Goal: Task Accomplishment & Management: Complete application form

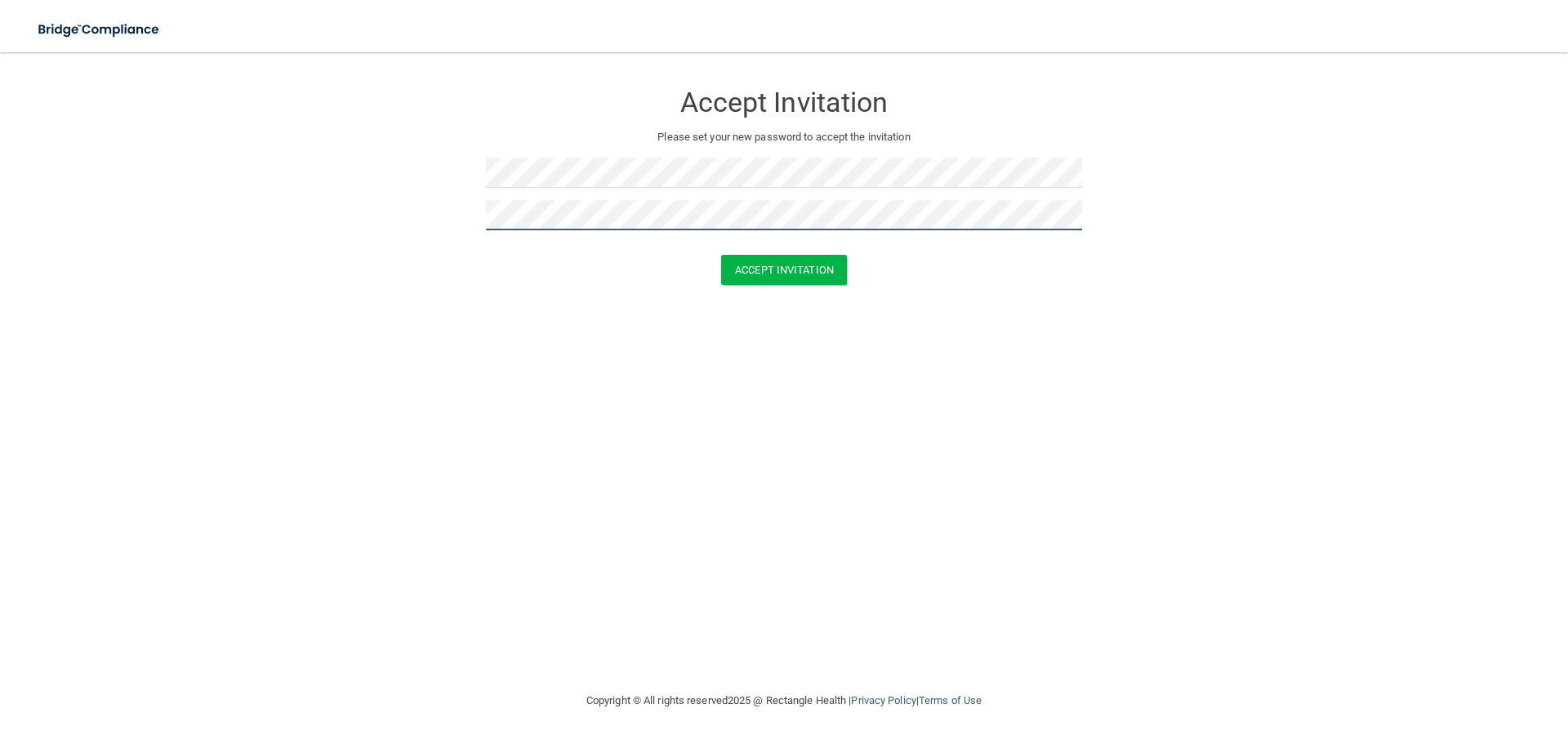
click at [722, 255] on button "Accept Invitation" at bounding box center [784, 269] width 126 height 30
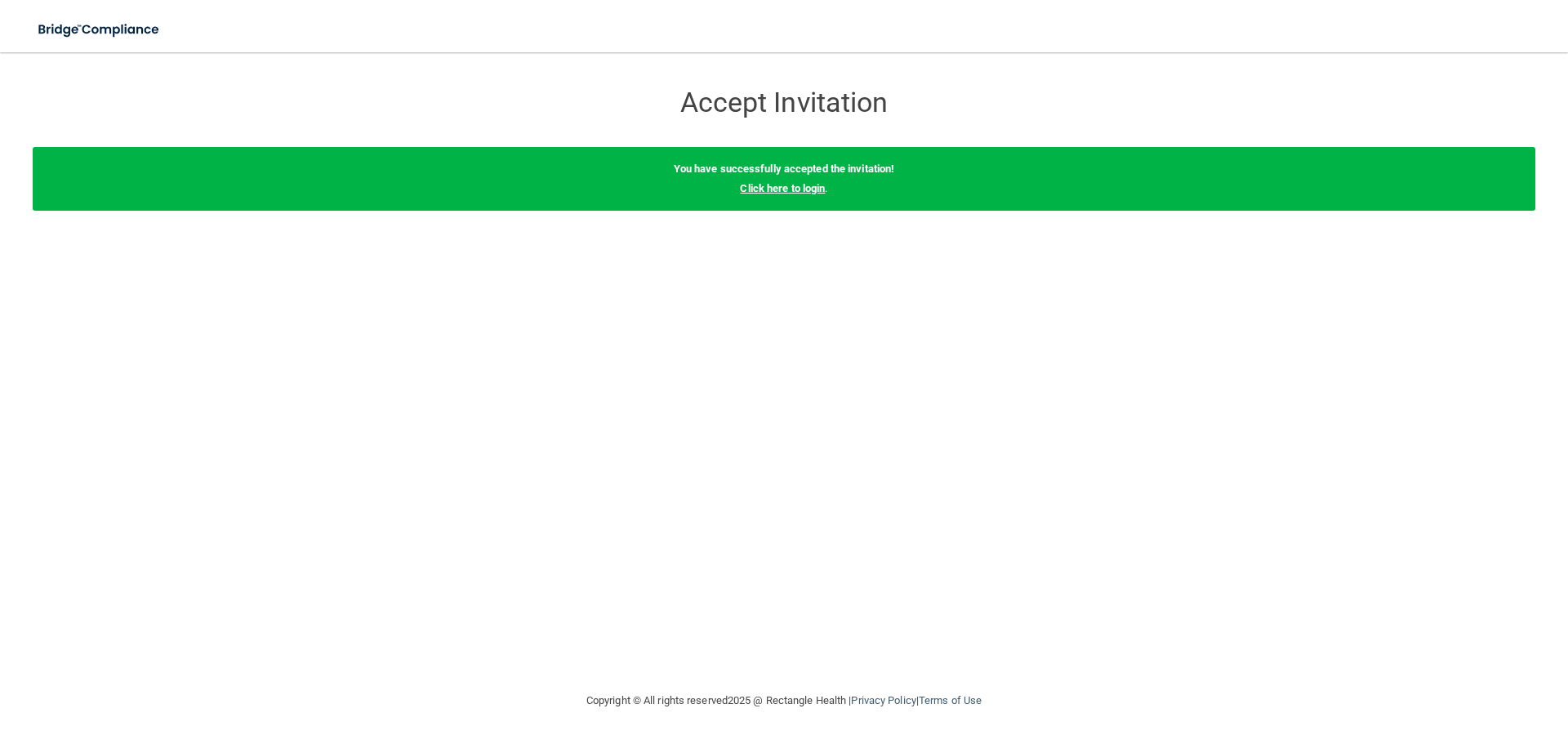
click at [781, 187] on link "Click here to login" at bounding box center [783, 188] width 85 height 13
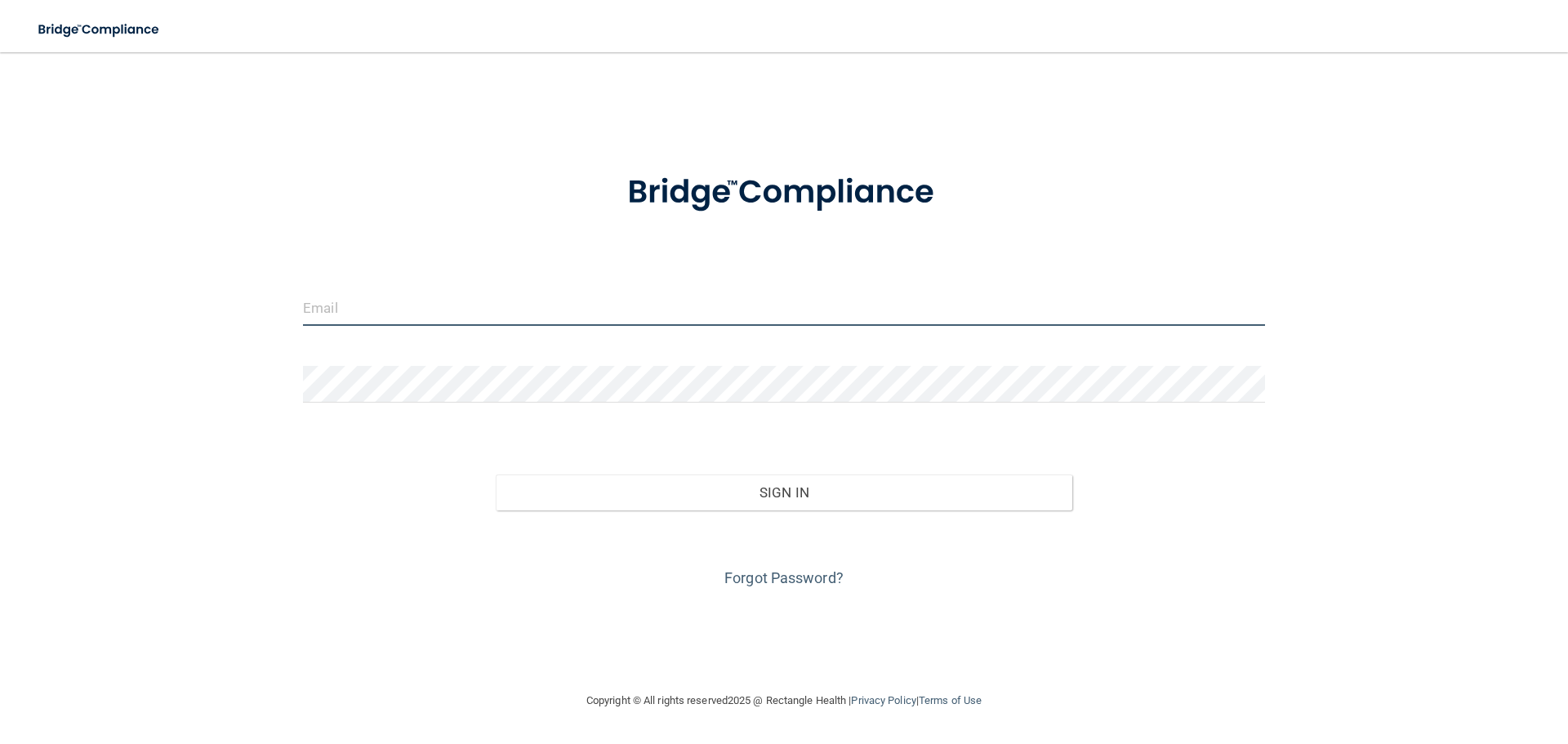
click at [534, 321] on input "email" at bounding box center [784, 308] width 962 height 37
type input "[PERSON_NAME][EMAIL_ADDRESS][PERSON_NAME][DOMAIN_NAME]"
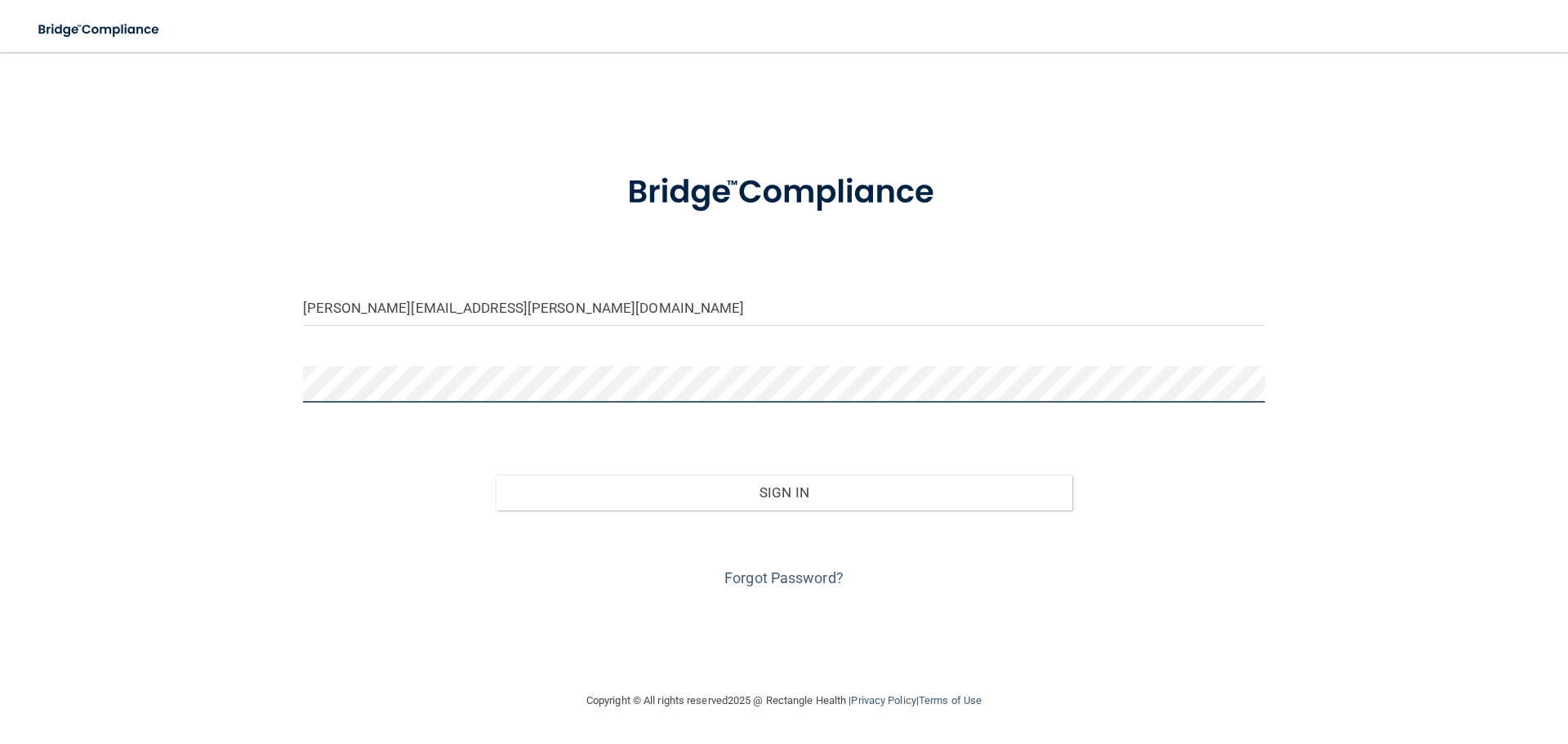
click at [496, 475] on button "Sign In" at bounding box center [784, 492] width 577 height 36
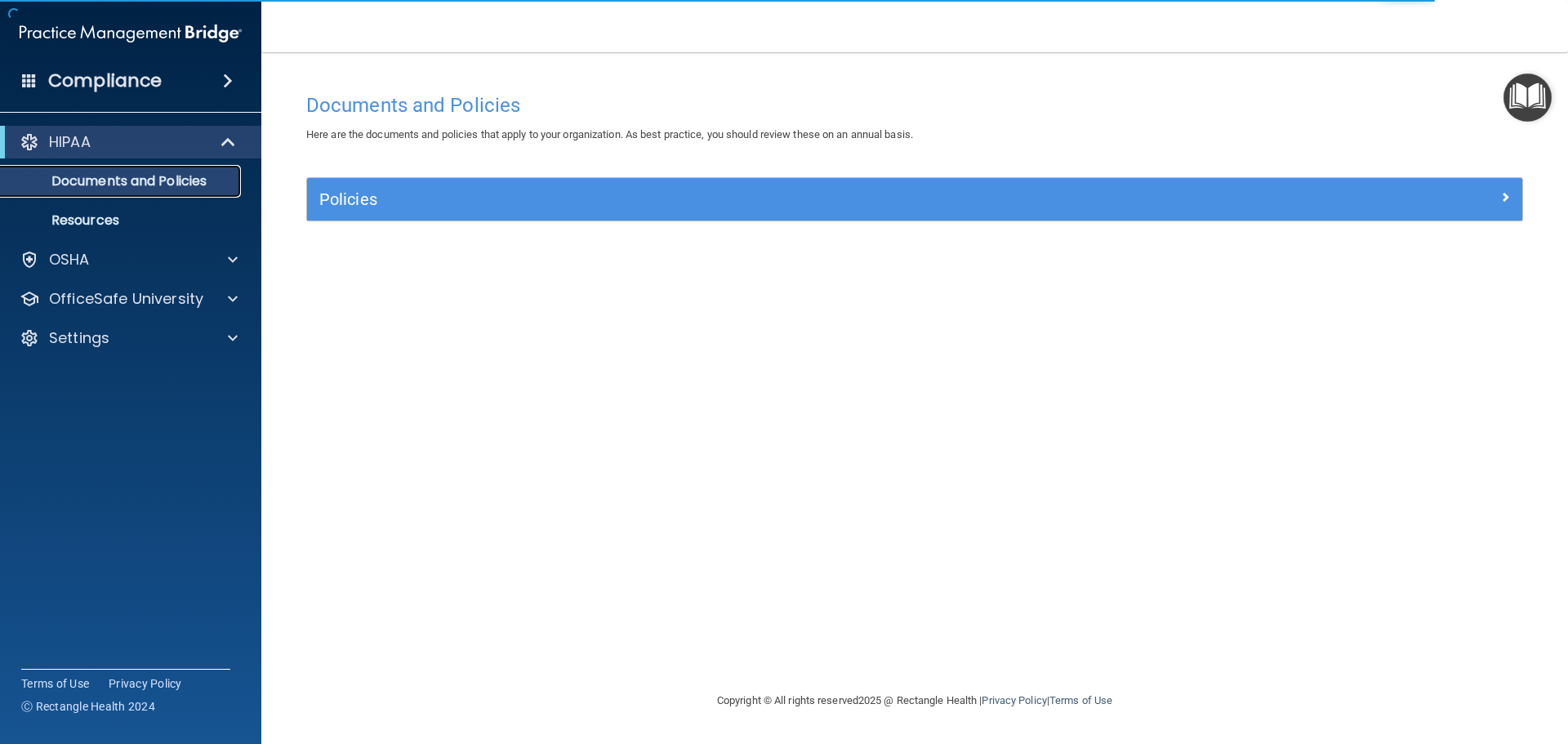
click at [148, 185] on p "Documents and Policies" at bounding box center [122, 181] width 223 height 16
click at [145, 221] on p "Resources" at bounding box center [122, 220] width 223 height 16
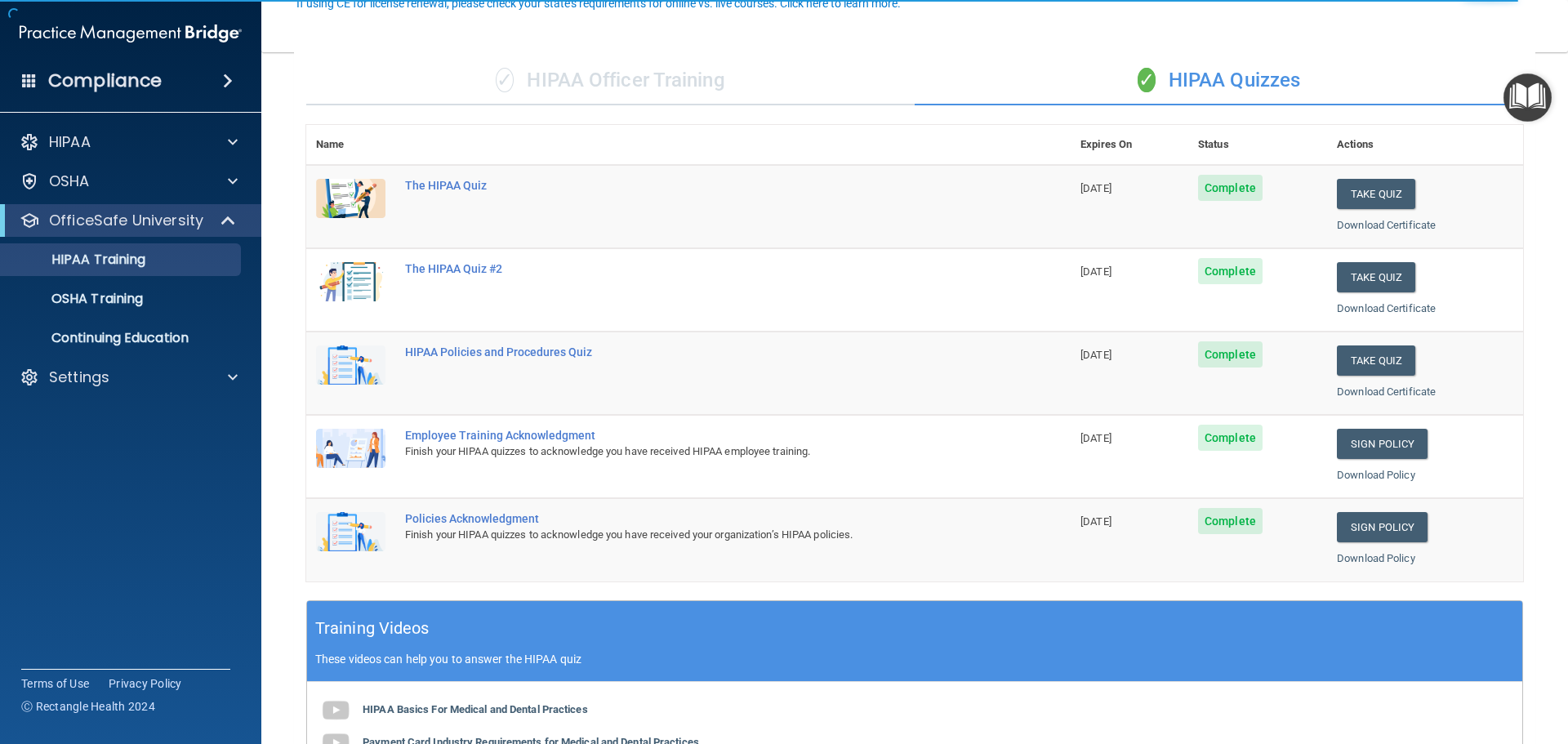
scroll to position [164, 0]
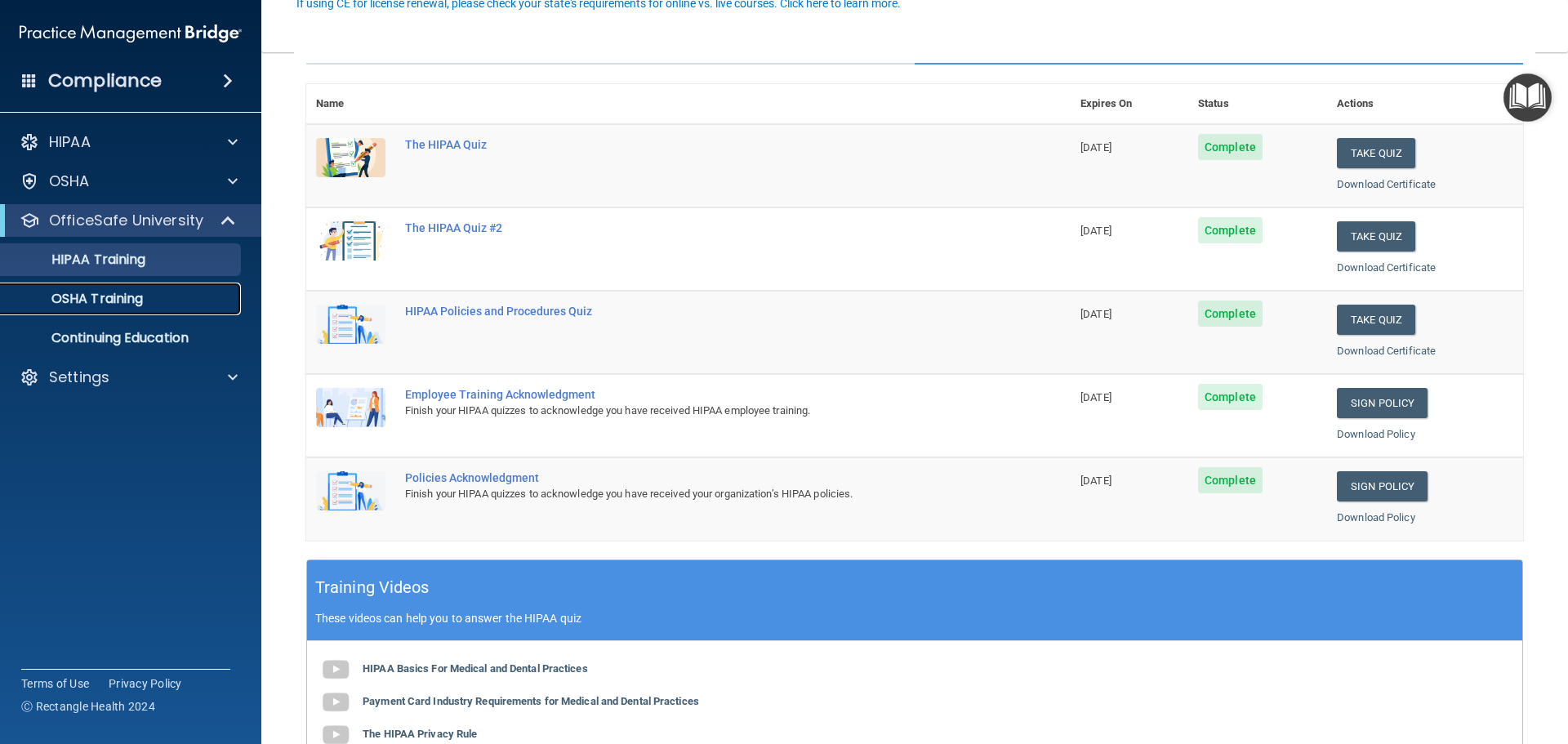
click at [147, 303] on div "OSHA Training" at bounding box center [122, 298] width 223 height 16
